Goal: Find specific page/section: Find specific page/section

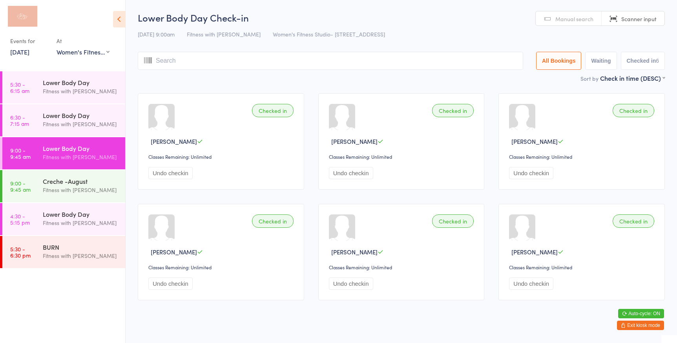
select select "0"
click at [638, 325] on button "Exit kiosk mode" at bounding box center [640, 325] width 47 height 9
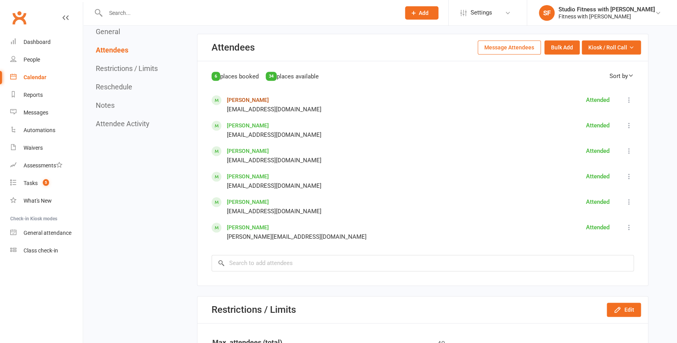
drag, startPoint x: 242, startPoint y: 98, endPoint x: 422, endPoint y: 130, distance: 182.9
click at [242, 98] on link "[PERSON_NAME]" at bounding box center [248, 100] width 42 height 6
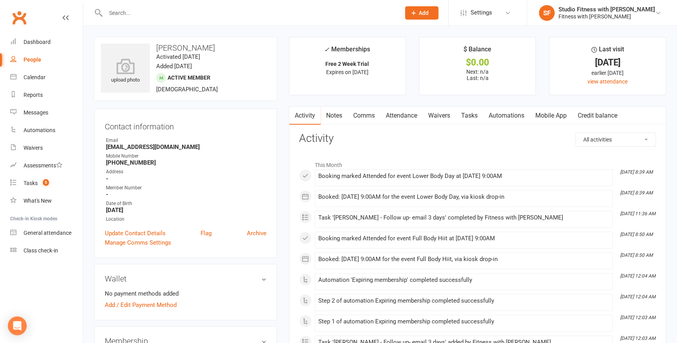
scroll to position [71, 0]
